Goal: Information Seeking & Learning: Learn about a topic

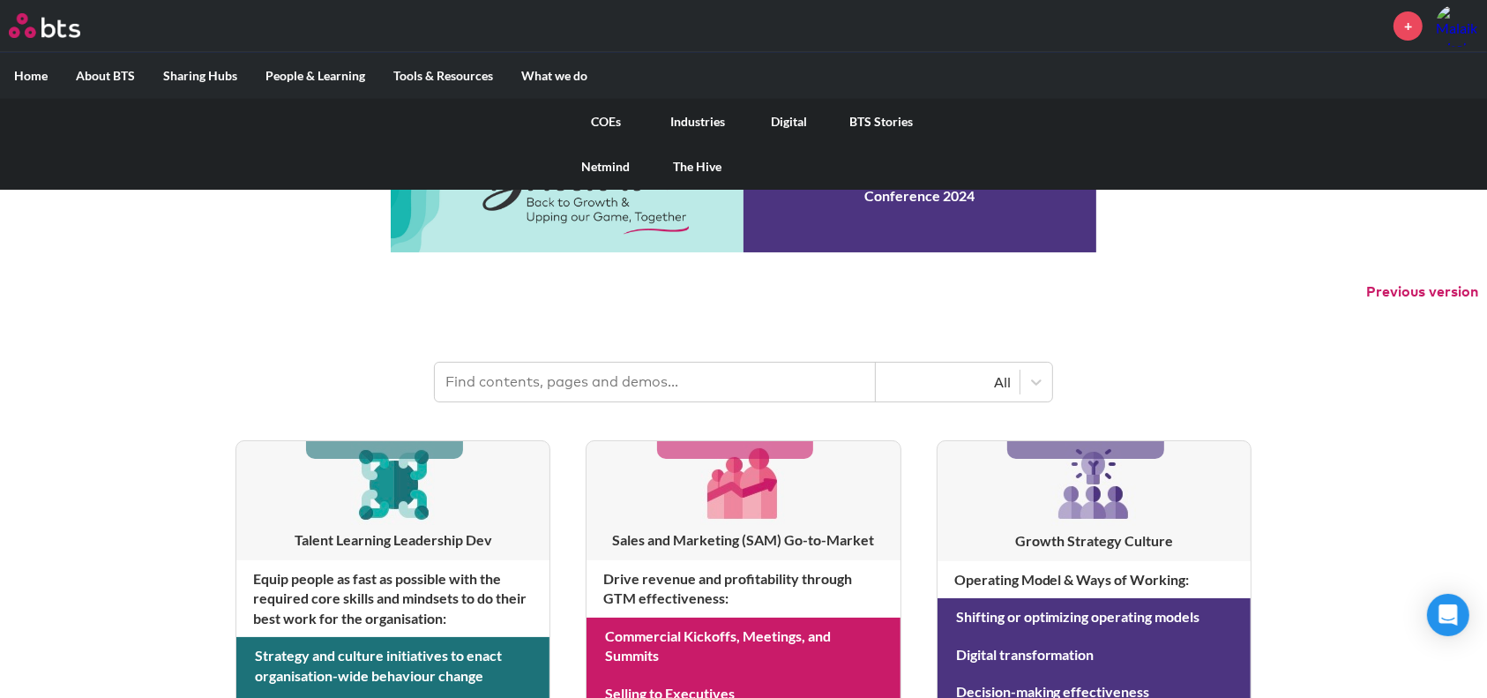
click at [602, 124] on link "COEs" at bounding box center [606, 122] width 92 height 46
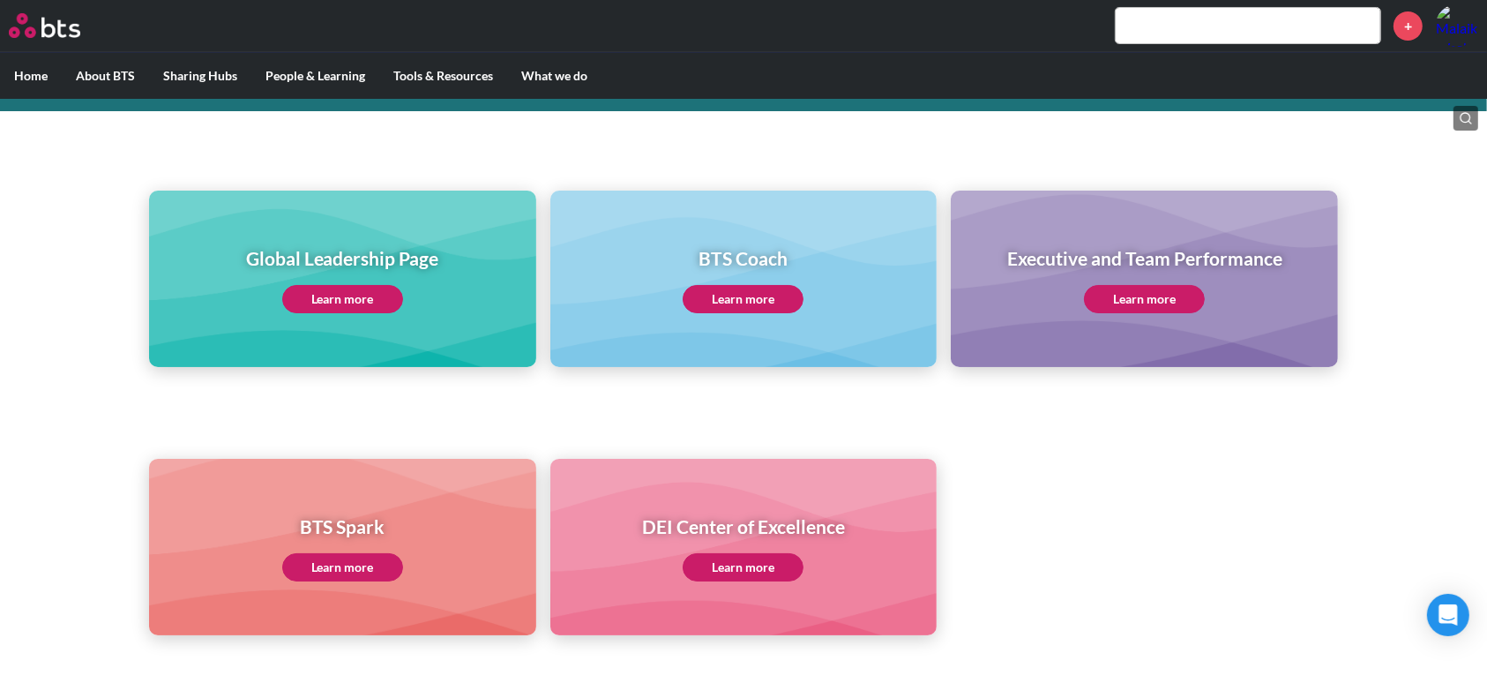
scroll to position [98, 0]
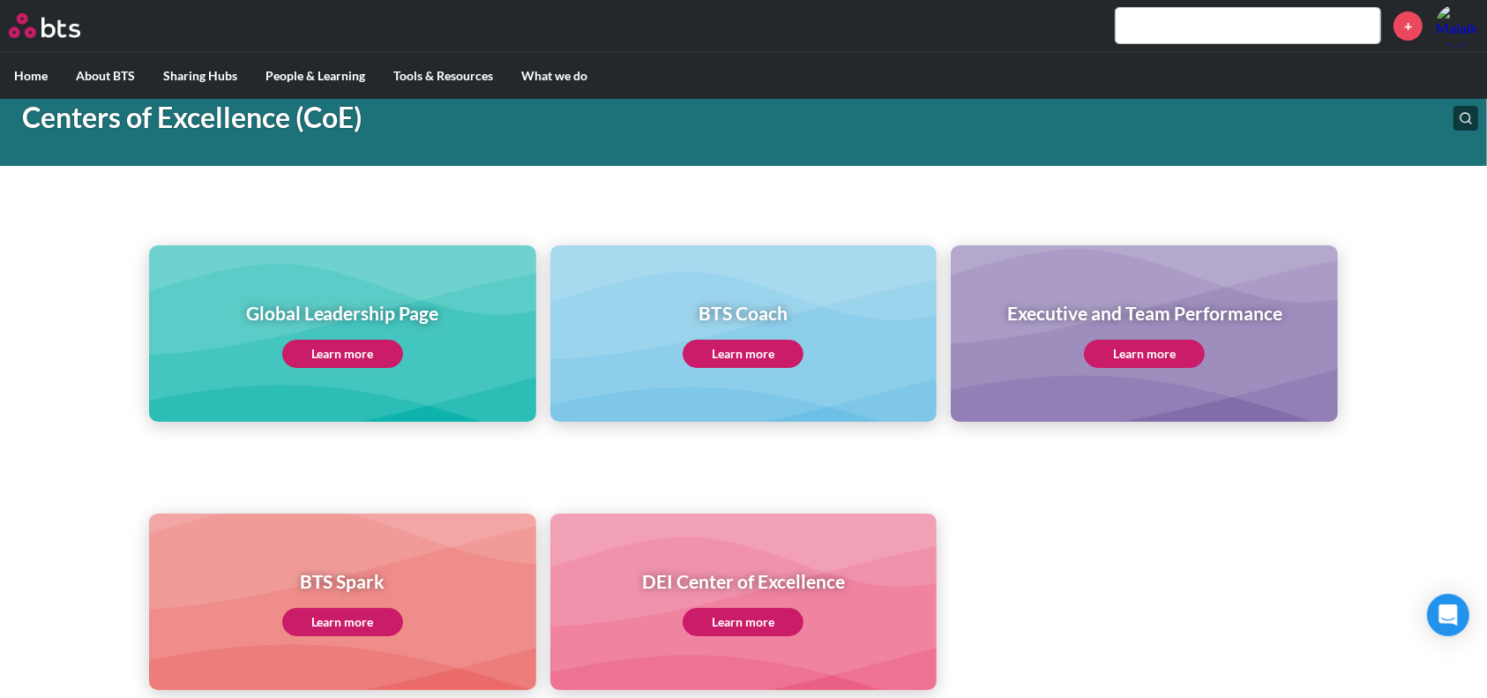
click at [1167, 357] on link "Learn more" at bounding box center [1144, 354] width 121 height 28
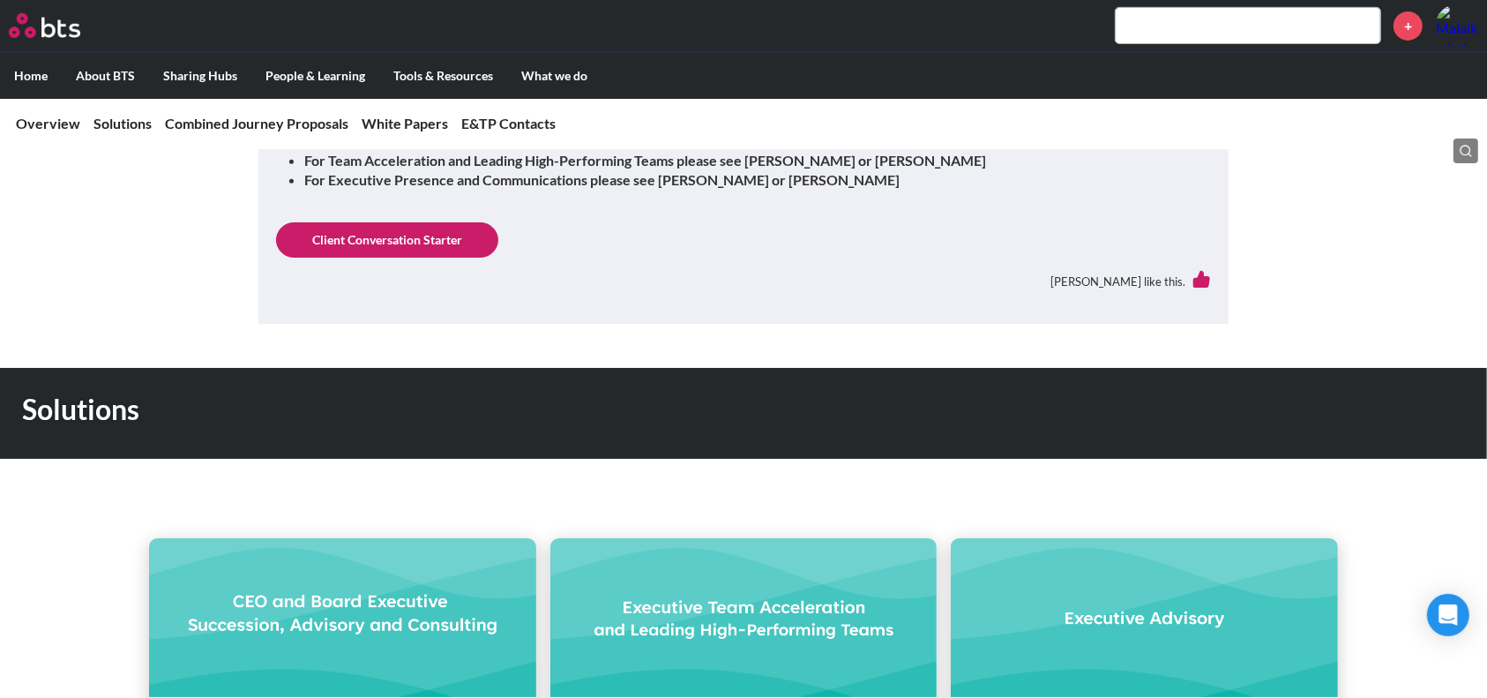
scroll to position [1059, 0]
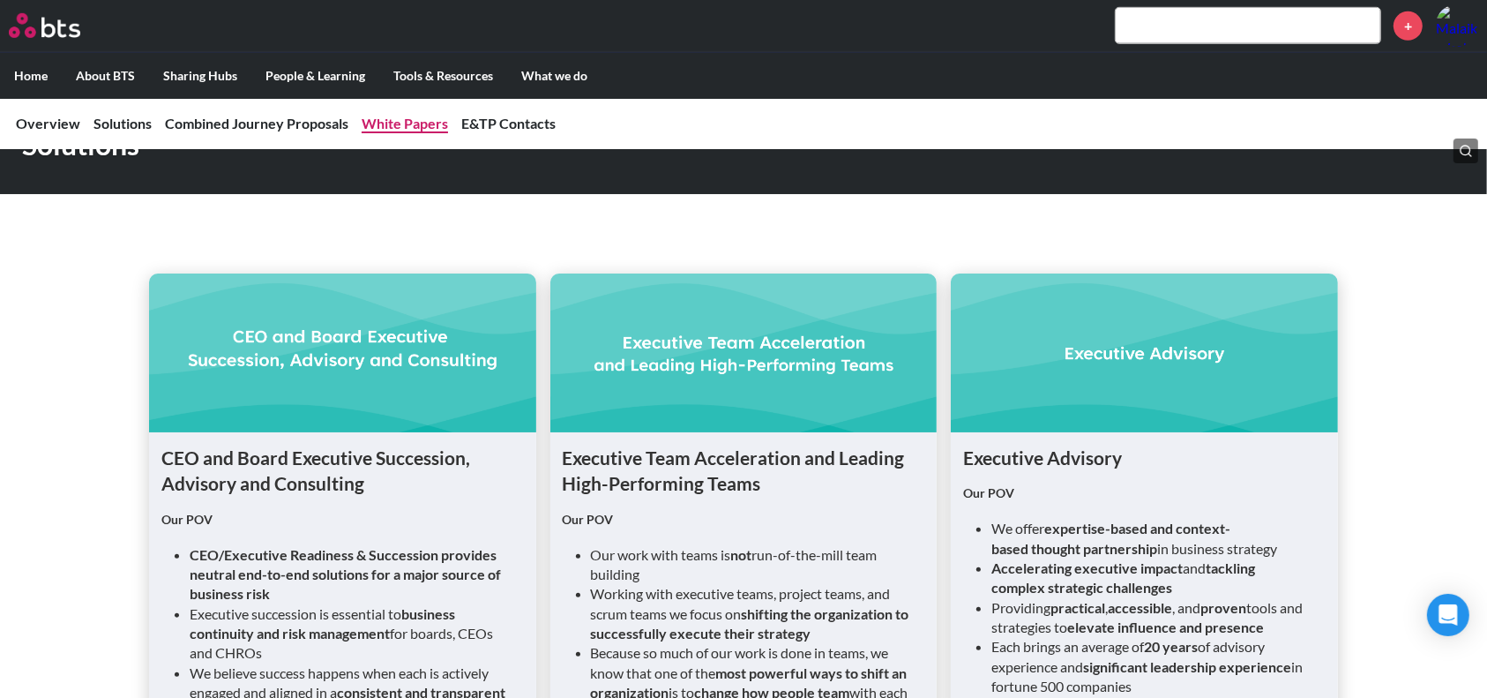
click at [413, 129] on link "White Papers" at bounding box center [405, 123] width 86 height 17
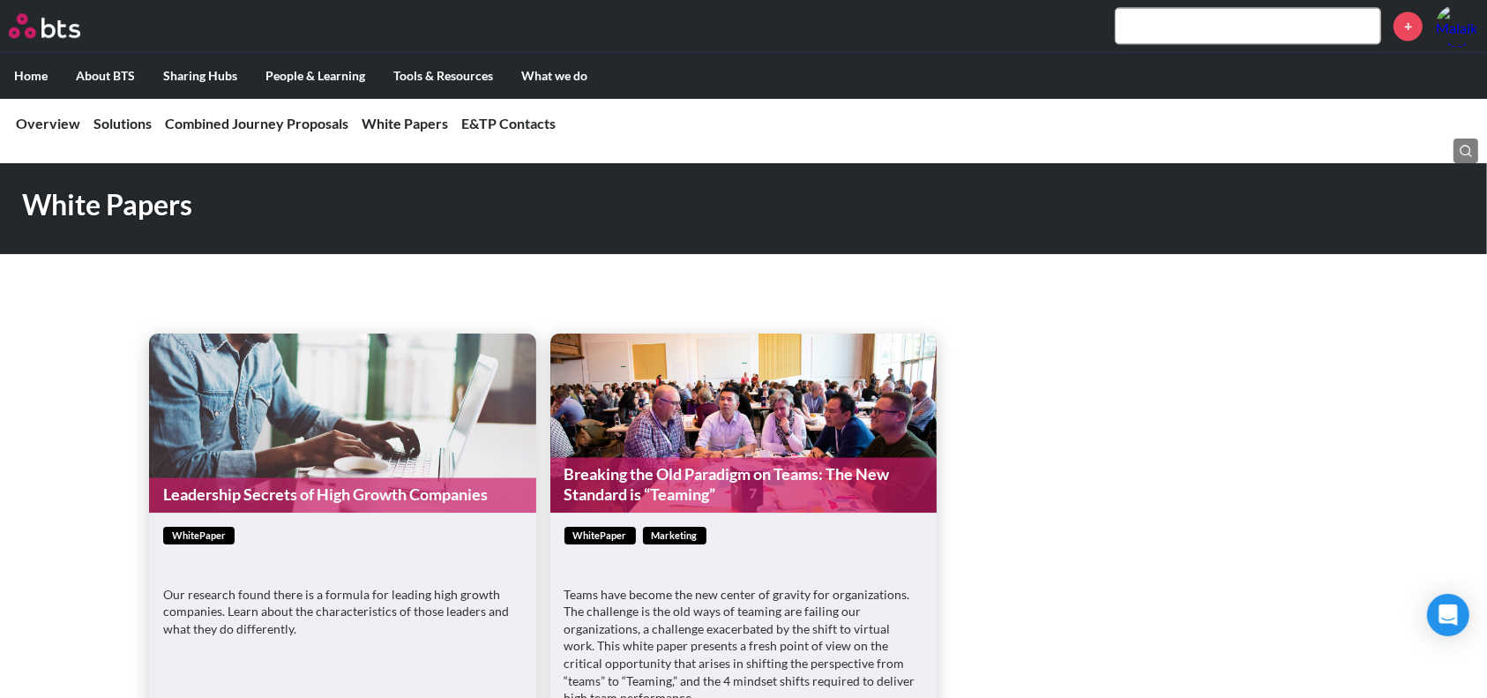
scroll to position [4082, 0]
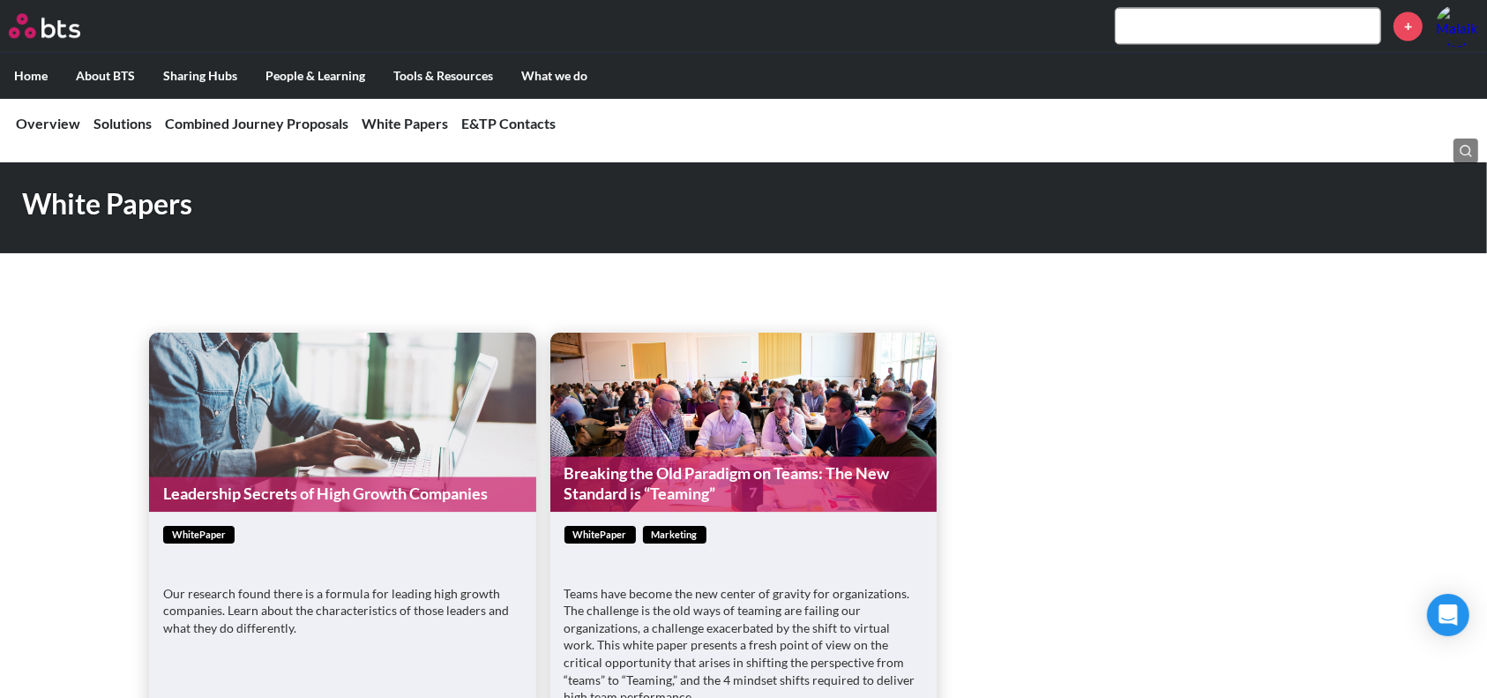
click at [302, 476] on link "Leadership Secrets of High Growth Companies" at bounding box center [342, 493] width 387 height 34
